Goal: Manage account settings

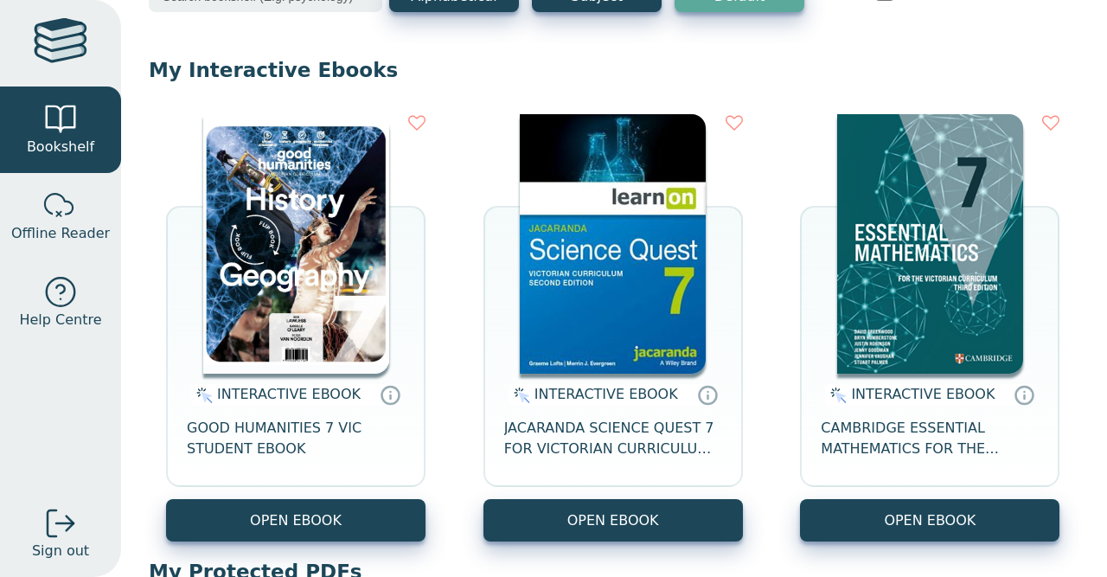
scroll to position [119, 0]
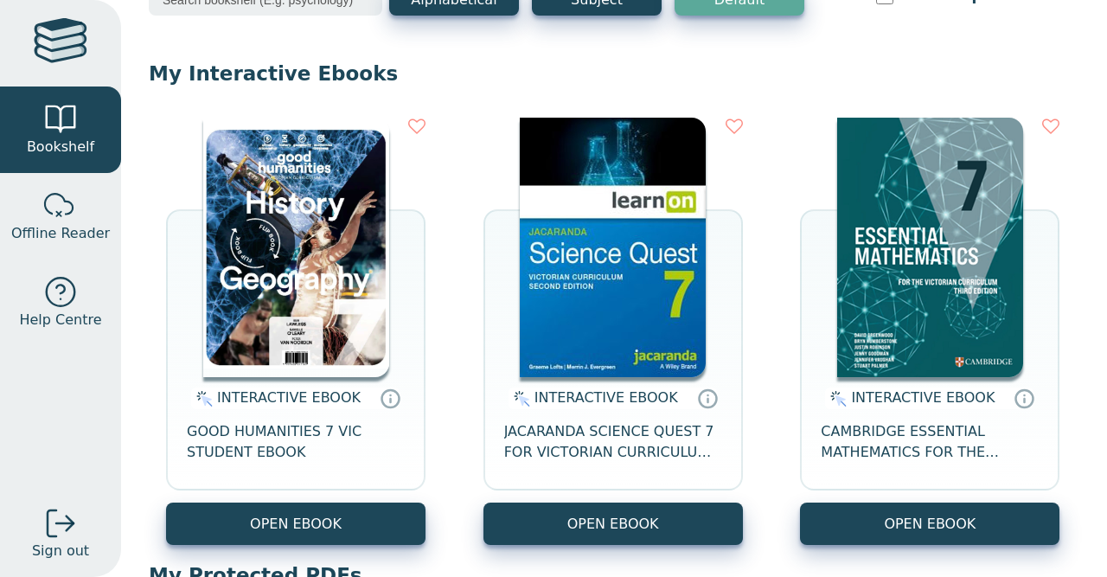
click at [258, 256] on img at bounding box center [296, 248] width 186 height 260
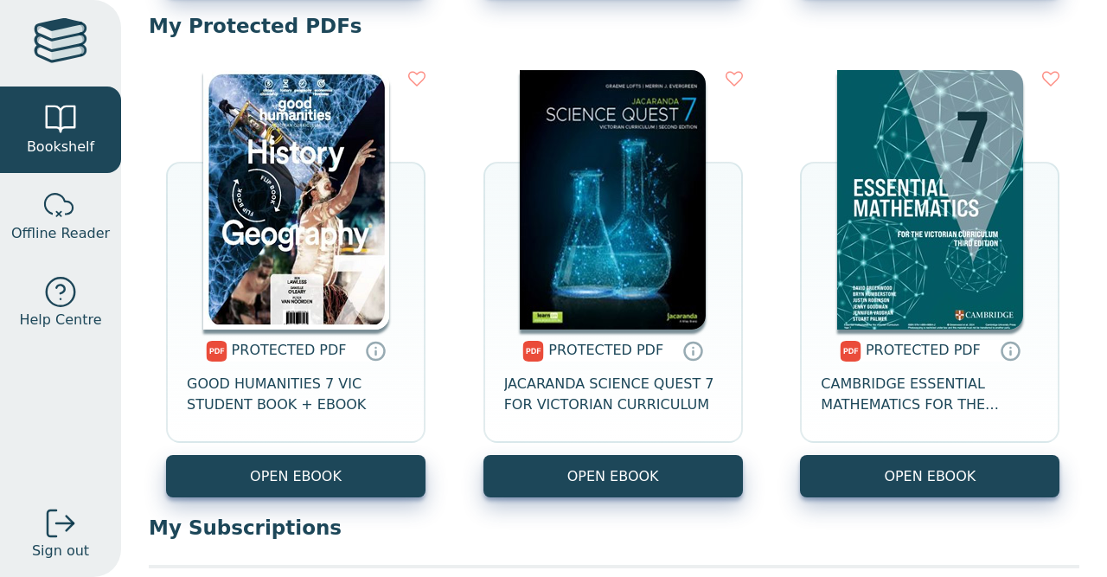
scroll to position [718, 0]
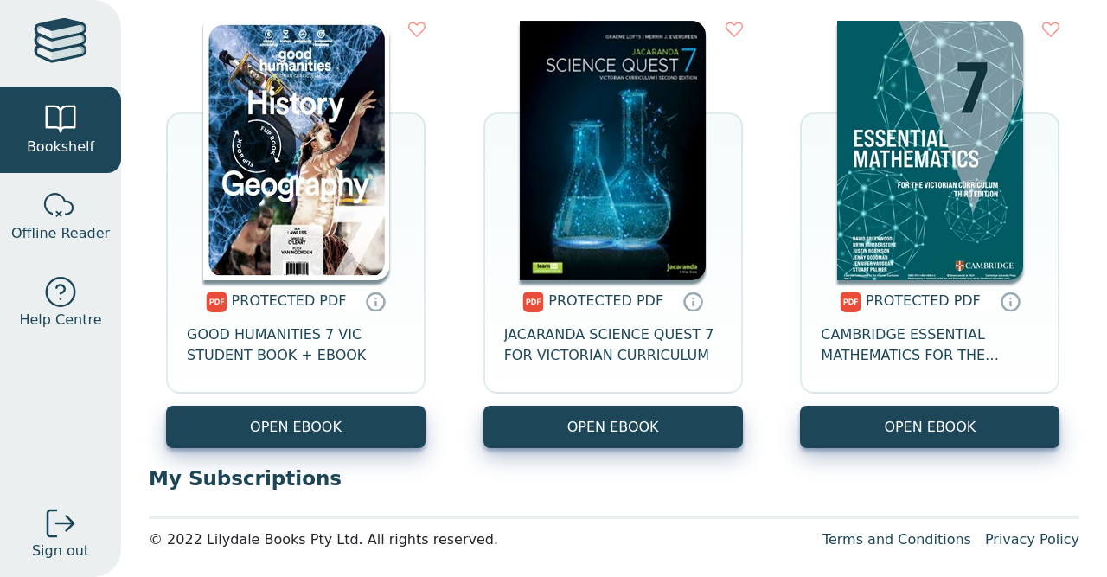
click at [85, 53] on div at bounding box center [61, 43] width 54 height 50
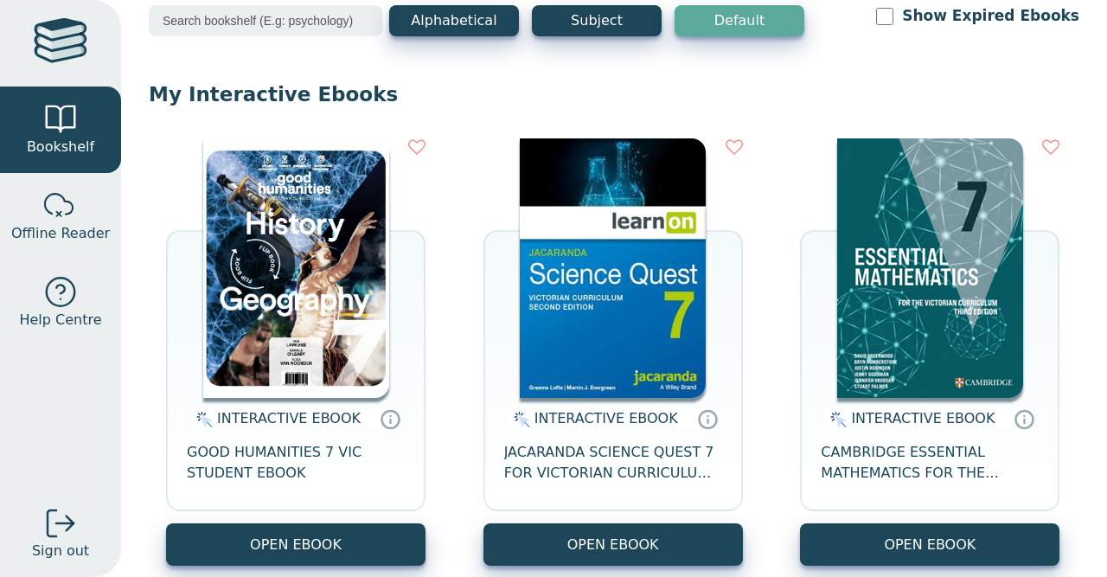
scroll to position [0, 0]
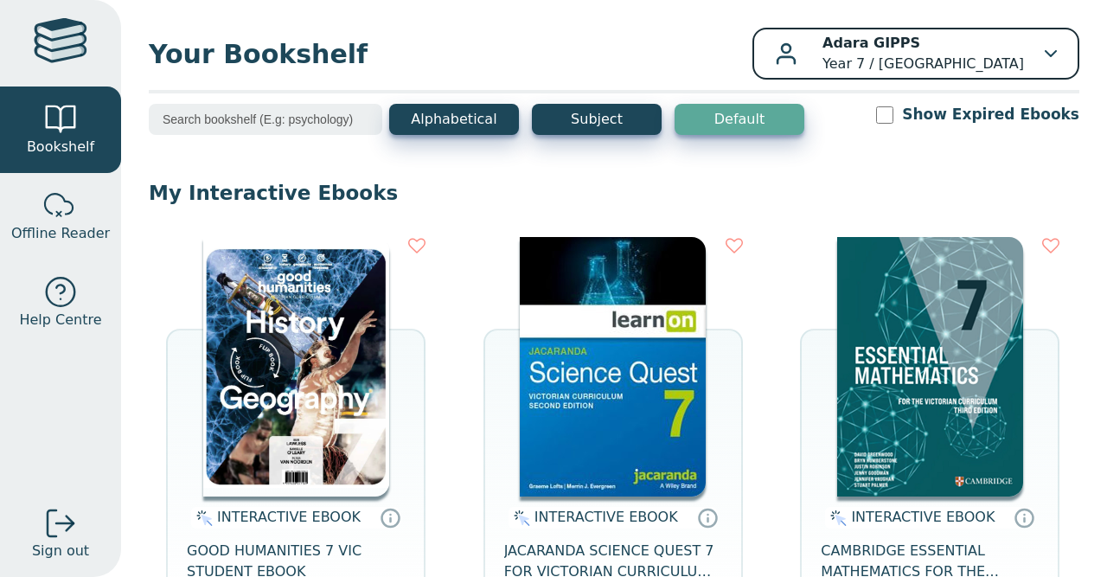
click at [1037, 56] on div "Adara GIPPS Year 7 / Monbulk College" at bounding box center [916, 54] width 282 height 42
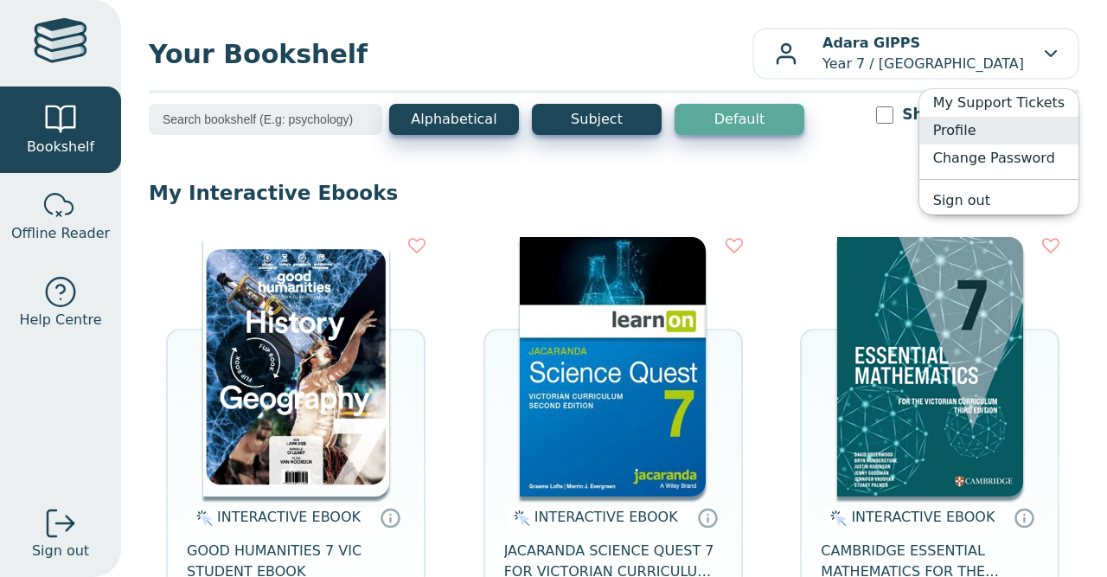
click at [968, 135] on link "Profile" at bounding box center [999, 131] width 159 height 28
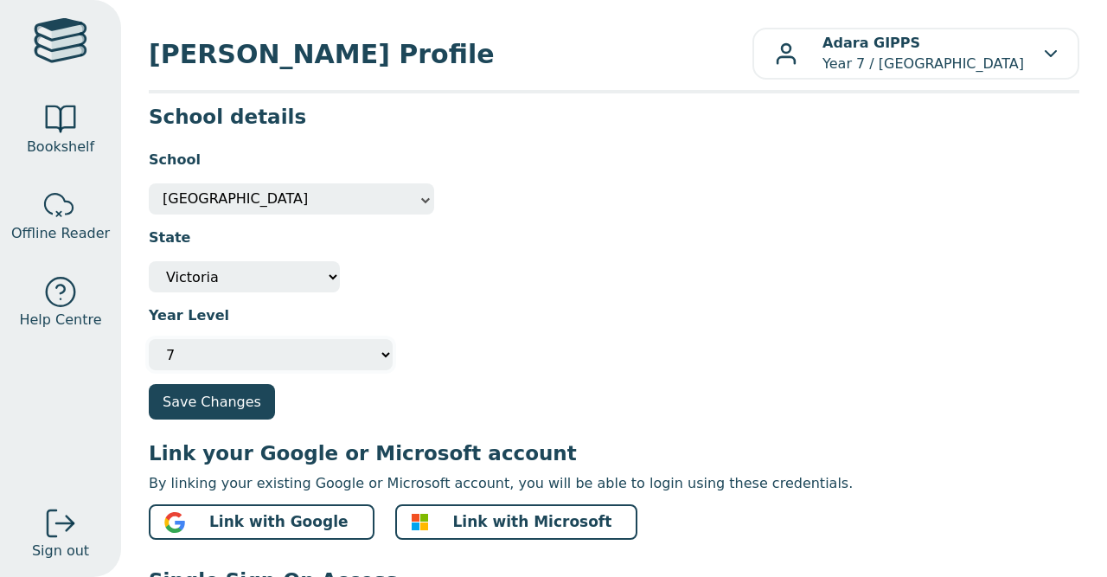
click at [149, 339] on select "Please select your year level Not Specified 7 8 9 10 11 12" at bounding box center [271, 354] width 244 height 31
select select "8"
click option "8" at bounding box center [0, 0] width 0 height 0
click at [72, 134] on div at bounding box center [60, 119] width 35 height 35
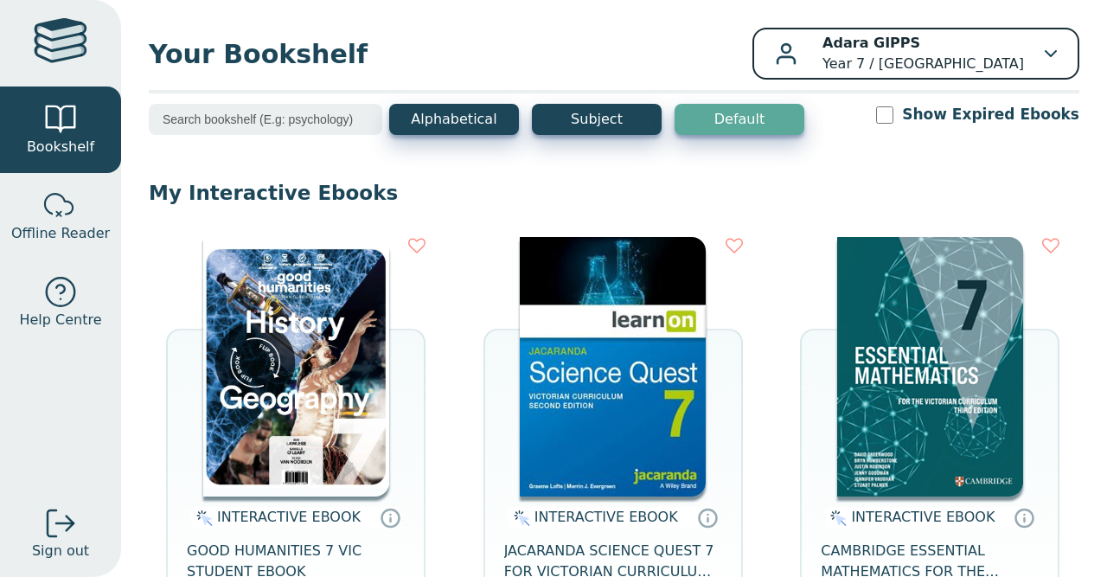
click at [1018, 50] on p "Adara GIPPS Year 7 / Monbulk College" at bounding box center [924, 54] width 202 height 42
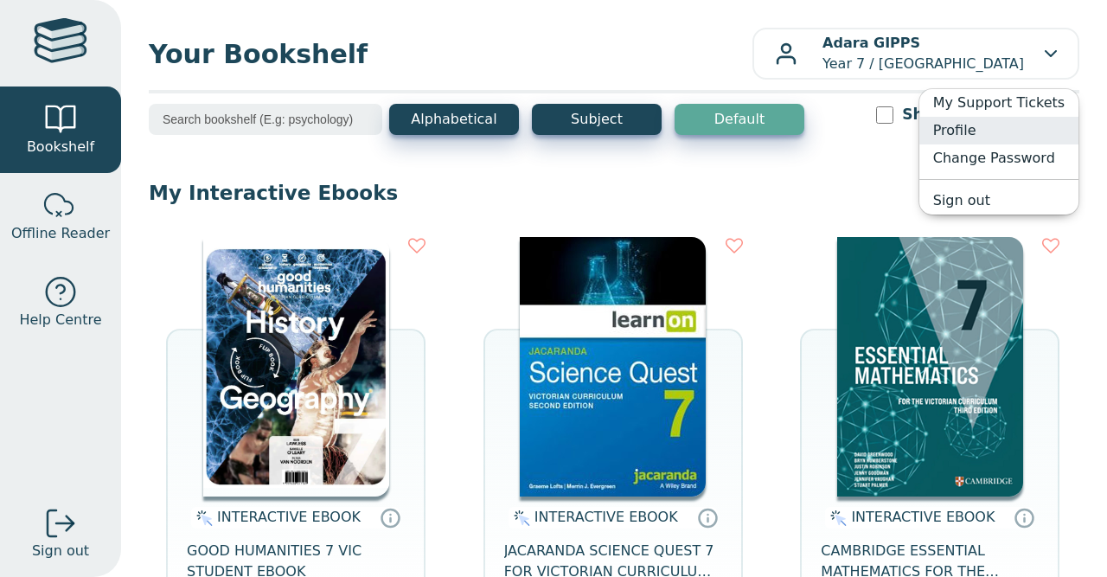
click at [975, 130] on link "Profile" at bounding box center [999, 131] width 159 height 28
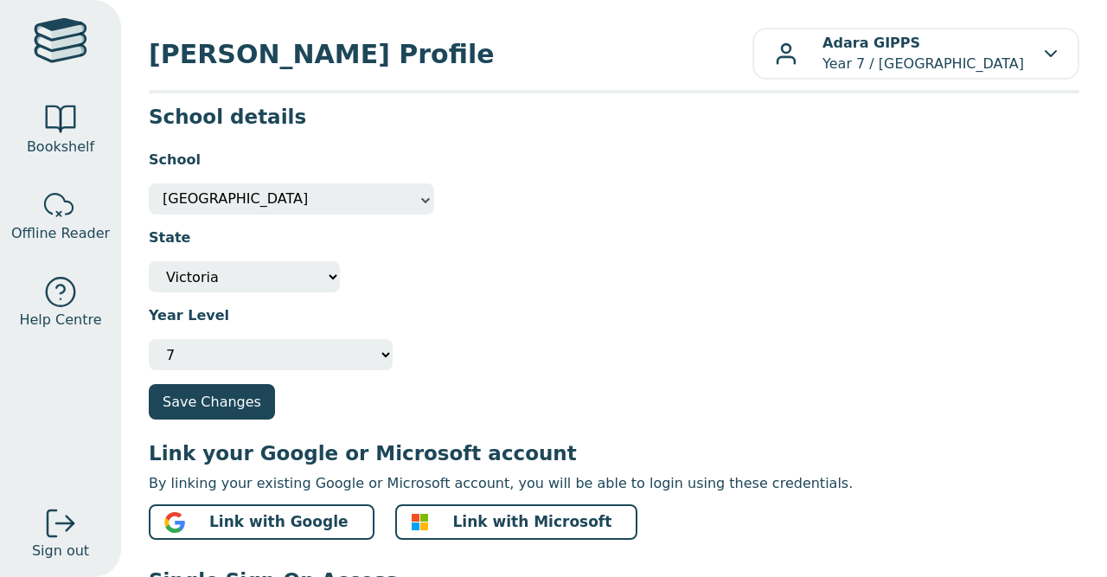
scroll to position [394, 0]
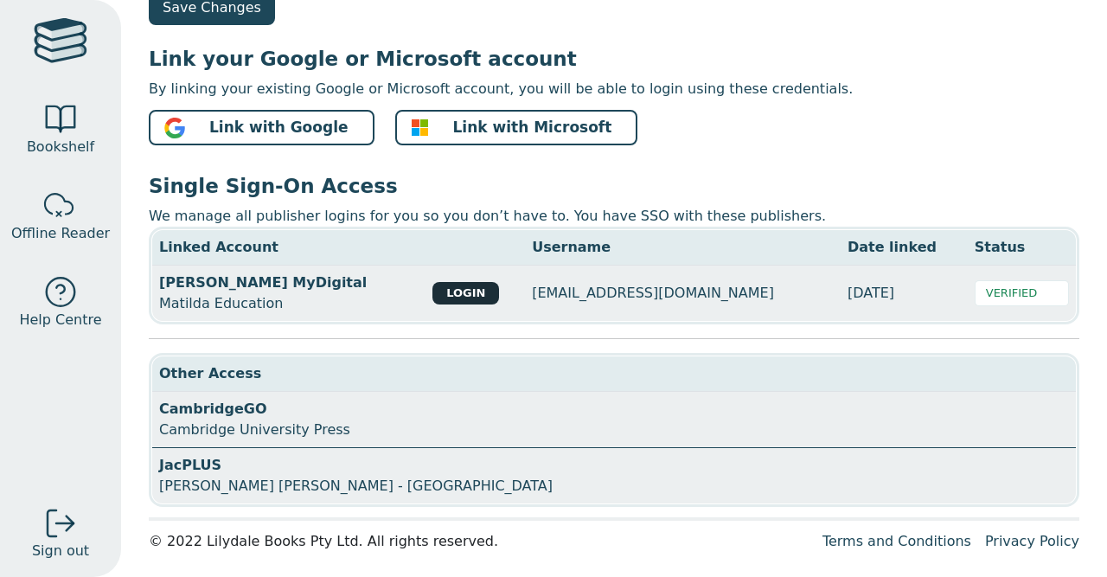
click at [433, 292] on button "LOGIN" at bounding box center [466, 293] width 67 height 22
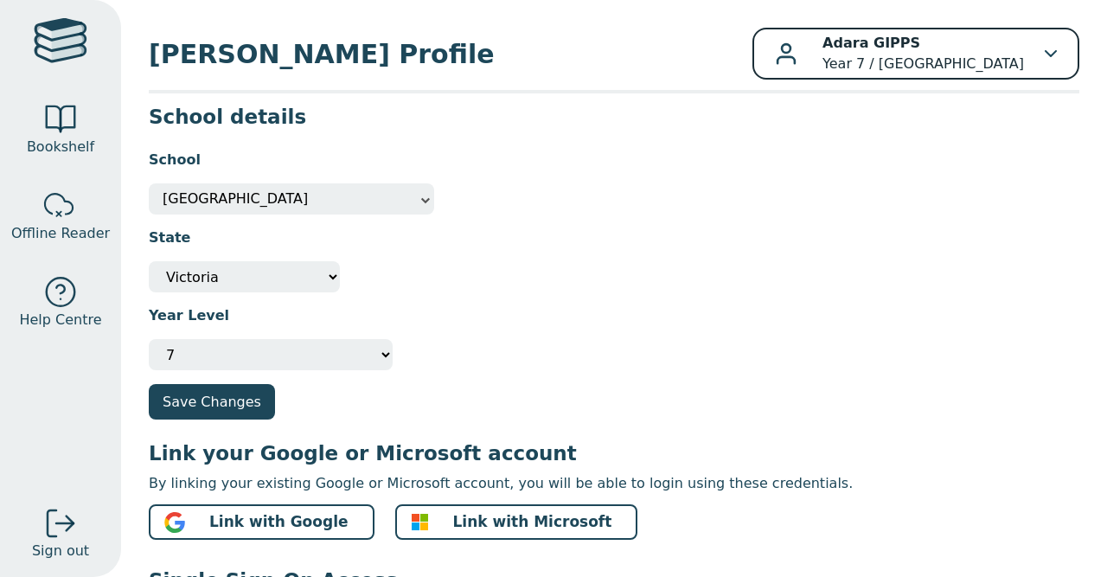
click at [1018, 54] on p "Adara GIPPS Year 7 / [GEOGRAPHIC_DATA]" at bounding box center [924, 54] width 202 height 42
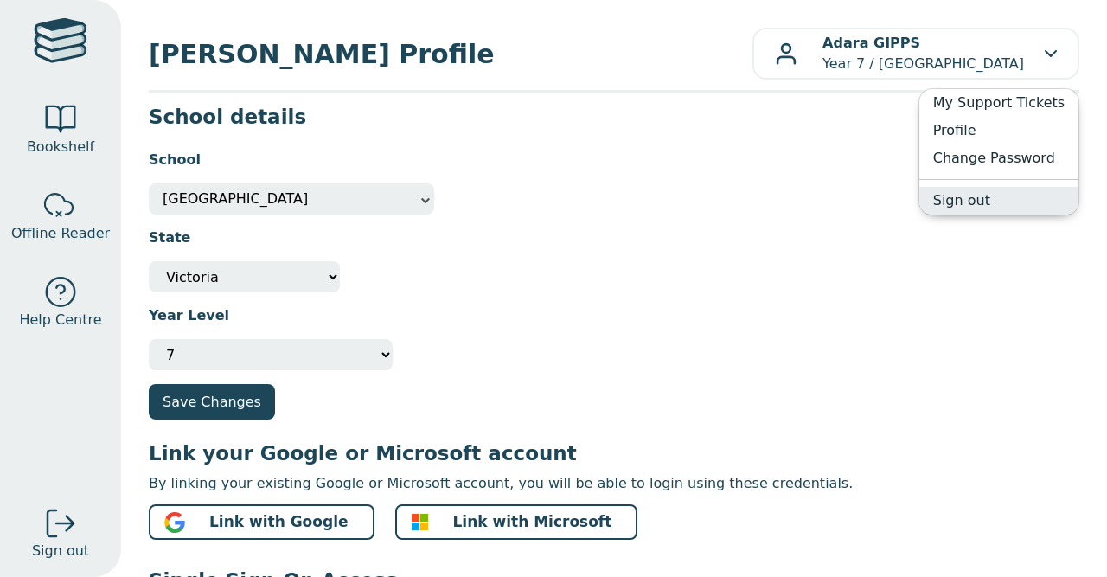
click at [996, 210] on link "Sign out" at bounding box center [999, 201] width 159 height 28
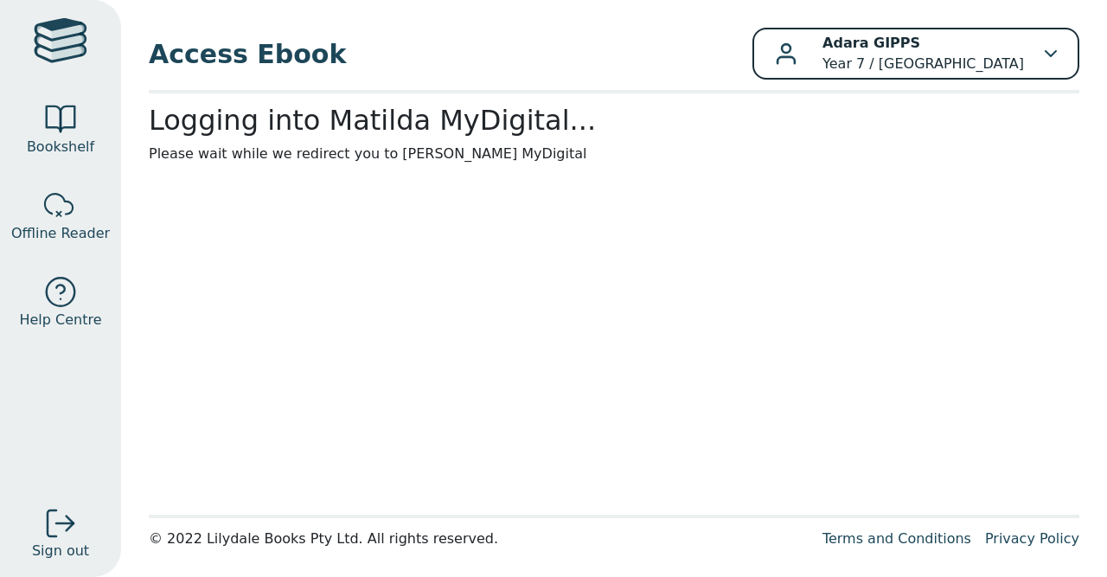
click at [1019, 61] on p "Adara GIPPS Year 7 / [GEOGRAPHIC_DATA]" at bounding box center [924, 54] width 202 height 42
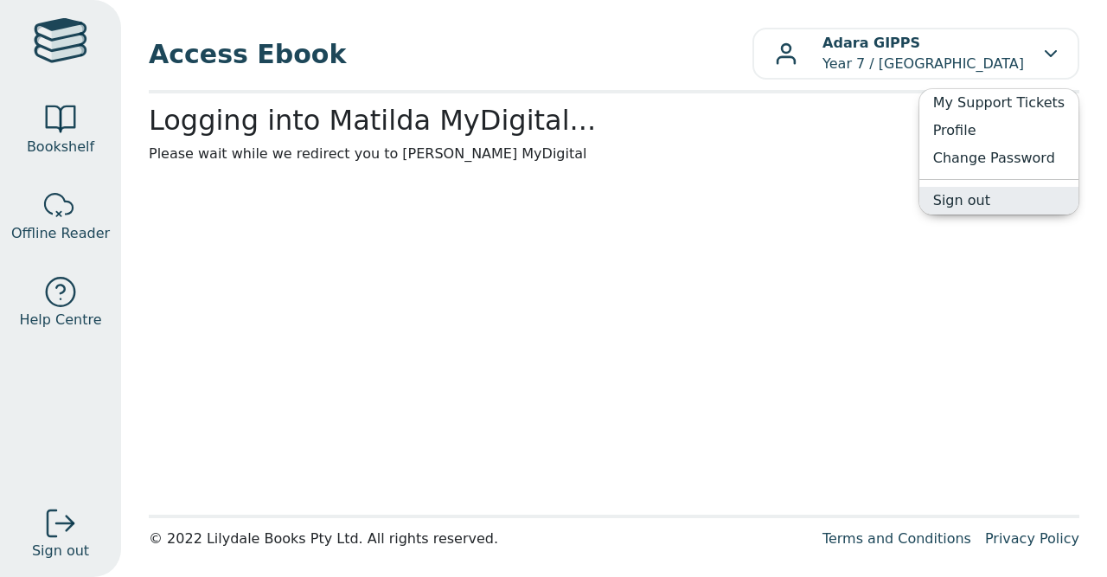
click at [966, 202] on link "Sign out" at bounding box center [999, 201] width 159 height 28
